Goal: Task Accomplishment & Management: Use online tool/utility

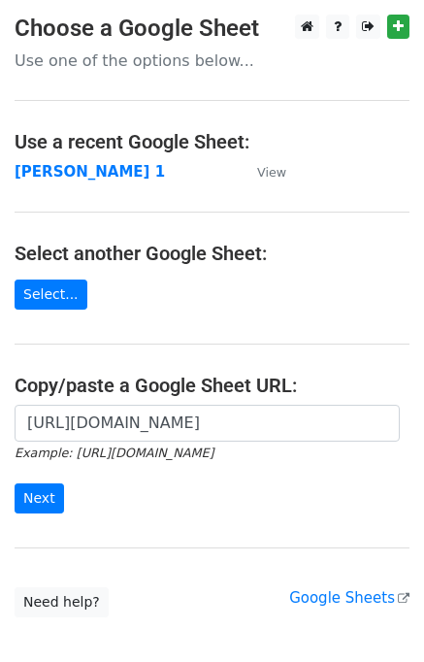
scroll to position [0, 437]
type input "[URL][DOMAIN_NAME]"
click at [49, 505] on input "Next" at bounding box center [39, 498] width 49 height 30
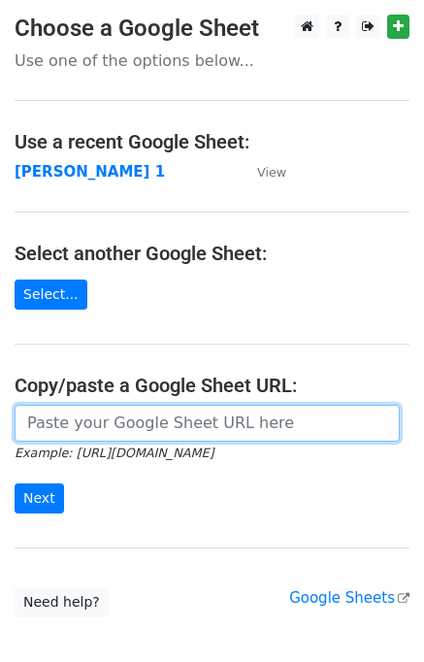
click at [102, 418] on input "url" at bounding box center [207, 423] width 385 height 37
type input "[URL][DOMAIN_NAME]"
click at [82, 426] on input "[URL][DOMAIN_NAME]" at bounding box center [207, 423] width 385 height 37
paste input "[URL][DOMAIN_NAME]"
type input "[URL][DOMAIN_NAME]"
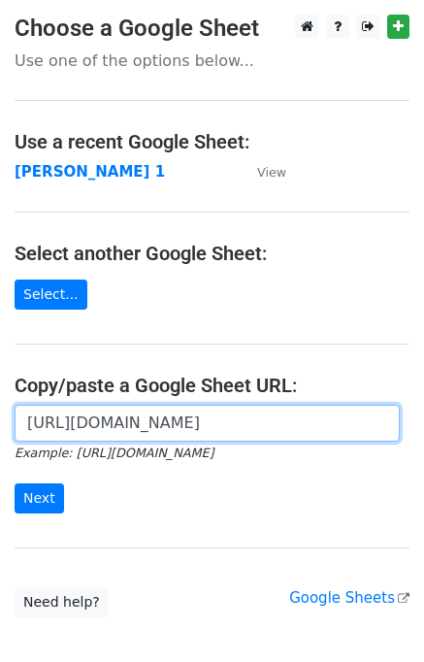
click at [15, 483] on input "Next" at bounding box center [39, 498] width 49 height 30
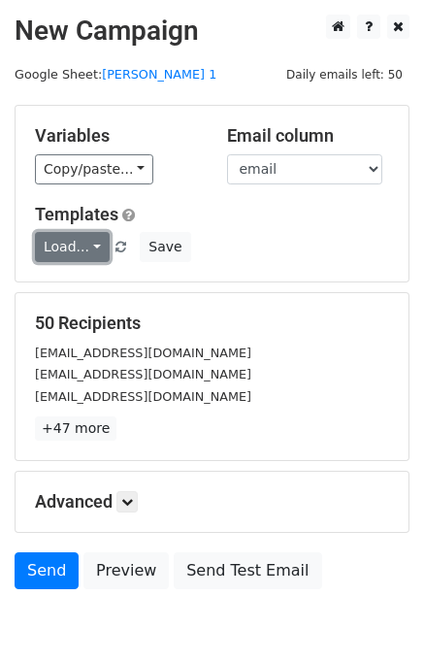
click at [88, 251] on link "Load..." at bounding box center [72, 247] width 75 height 30
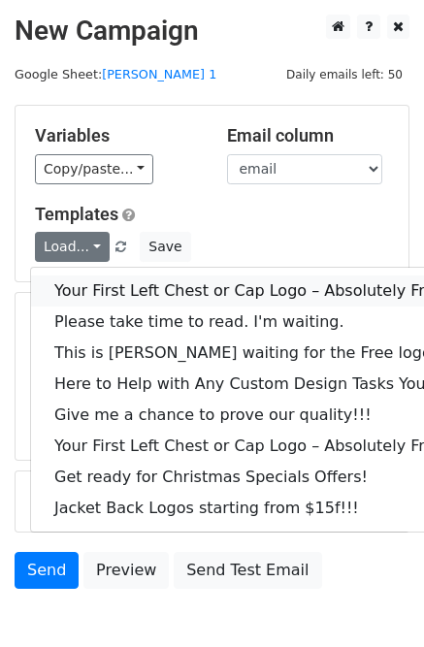
drag, startPoint x: 100, startPoint y: 278, endPoint x: 30, endPoint y: 321, distance: 81.9
click at [99, 278] on link "Your First Left Chest or Cap Logo – Absolutely Free" at bounding box center [262, 291] width 463 height 31
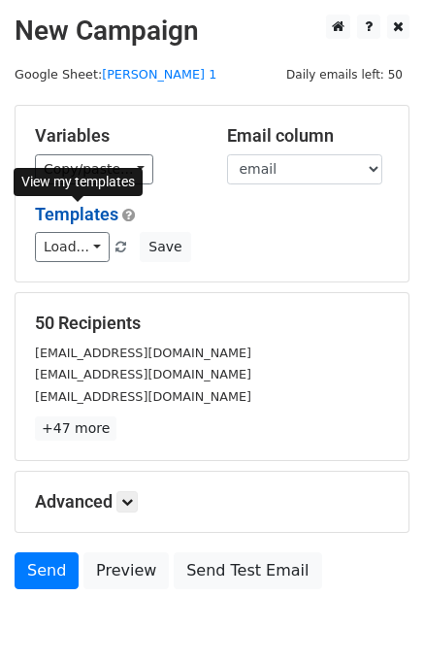
click at [63, 221] on link "Templates" at bounding box center [76, 214] width 83 height 20
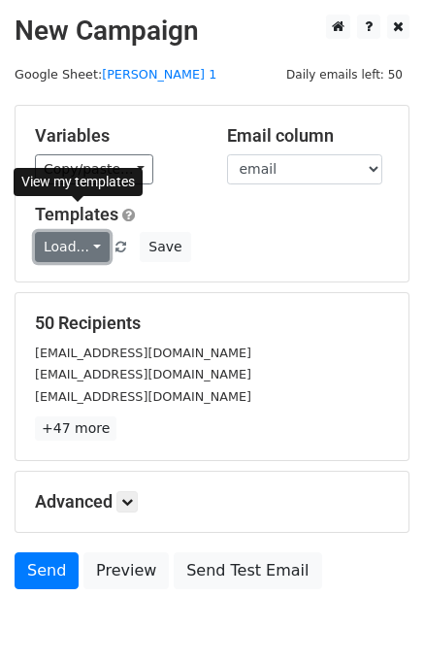
click at [64, 238] on link "Load..." at bounding box center [72, 247] width 75 height 30
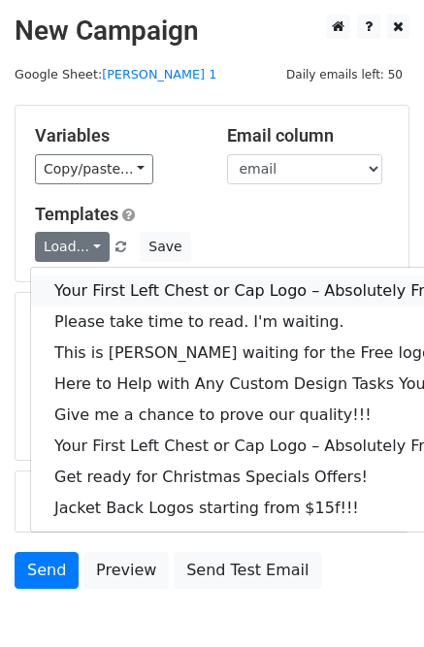
click at [106, 278] on link "Your First Left Chest or Cap Logo – Absolutely Free" at bounding box center [262, 291] width 463 height 31
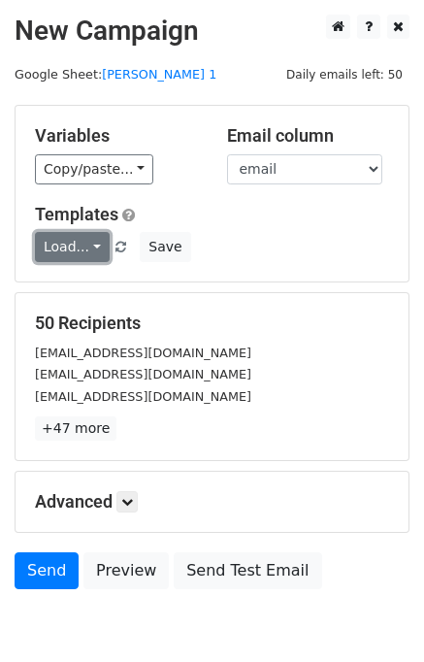
click at [60, 235] on link "Load..." at bounding box center [72, 247] width 75 height 30
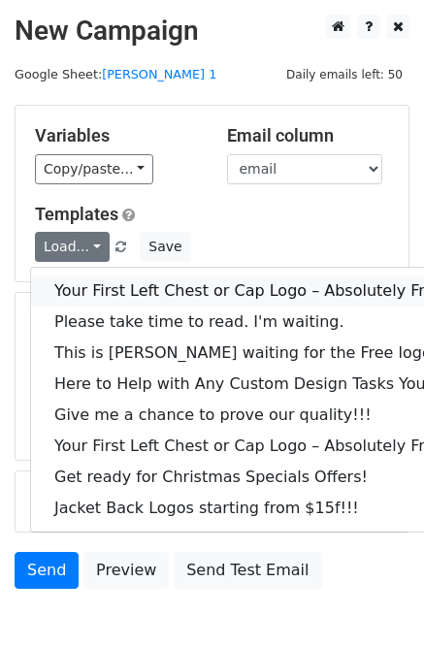
click at [95, 291] on link "Your First Left Chest or Cap Logo – Absolutely Free" at bounding box center [262, 291] width 463 height 31
